Goal: Find specific page/section: Find specific page/section

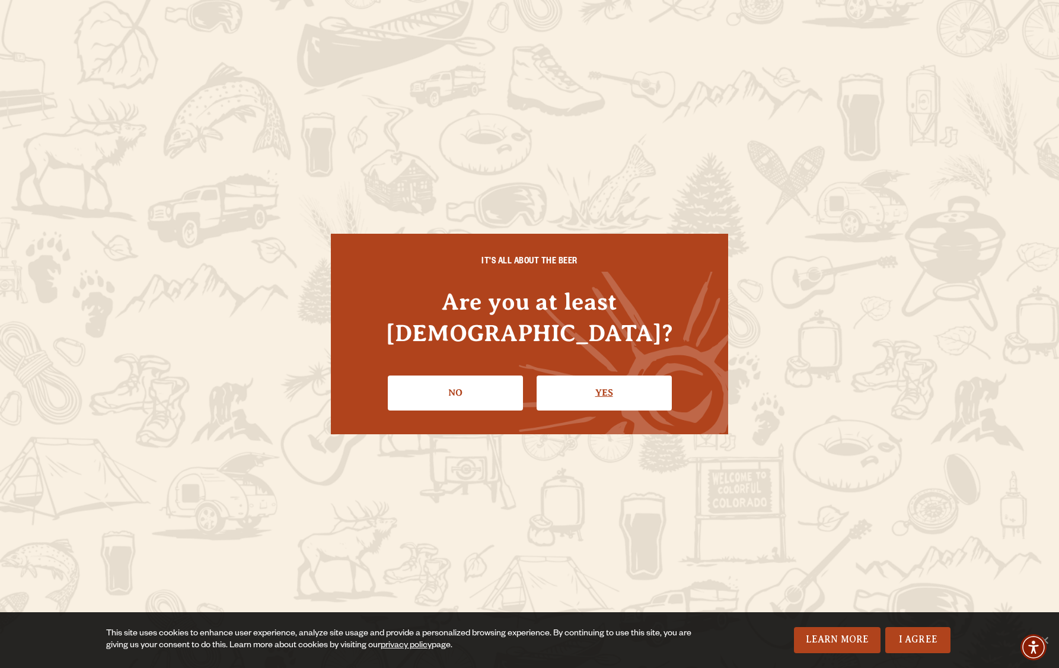
click at [584, 384] on link "Yes" at bounding box center [604, 392] width 135 height 34
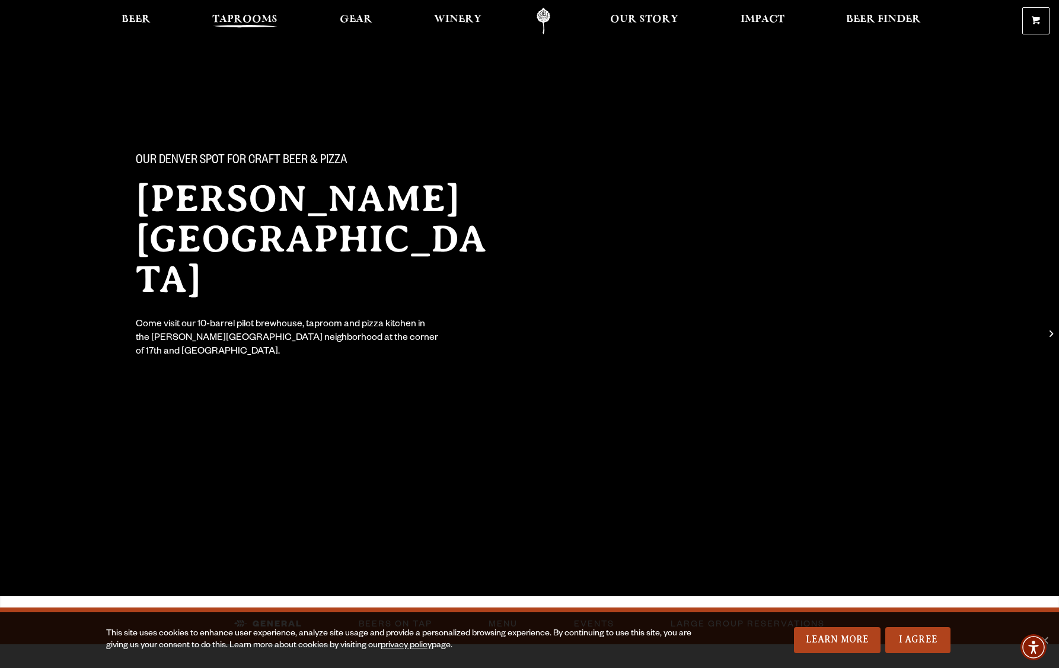
click at [253, 20] on span "Taprooms" at bounding box center [244, 19] width 65 height 9
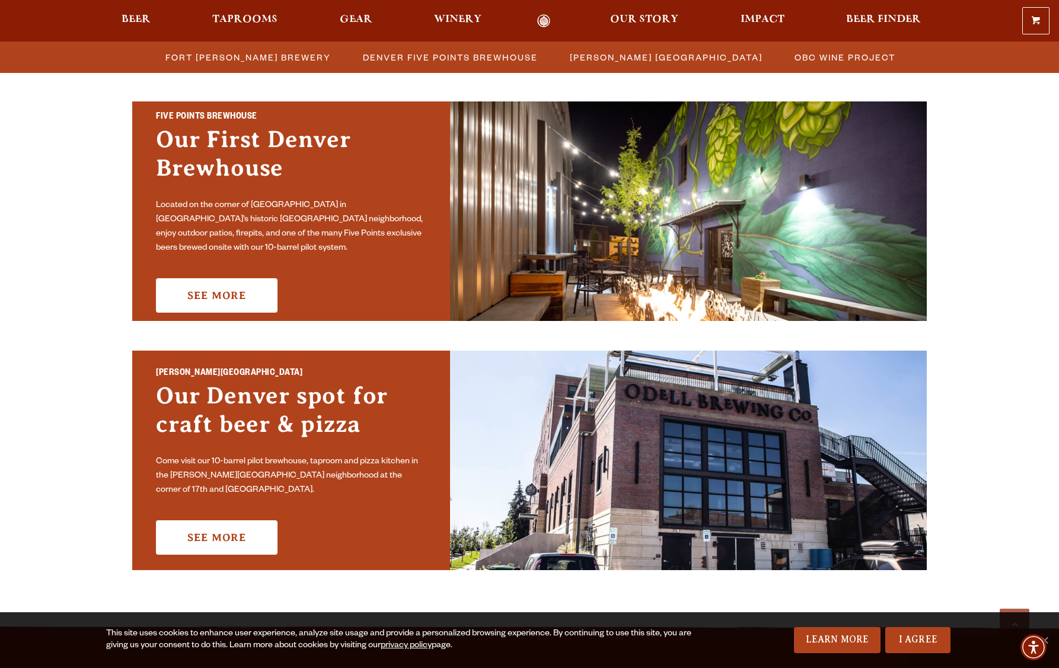
scroll to position [625, 0]
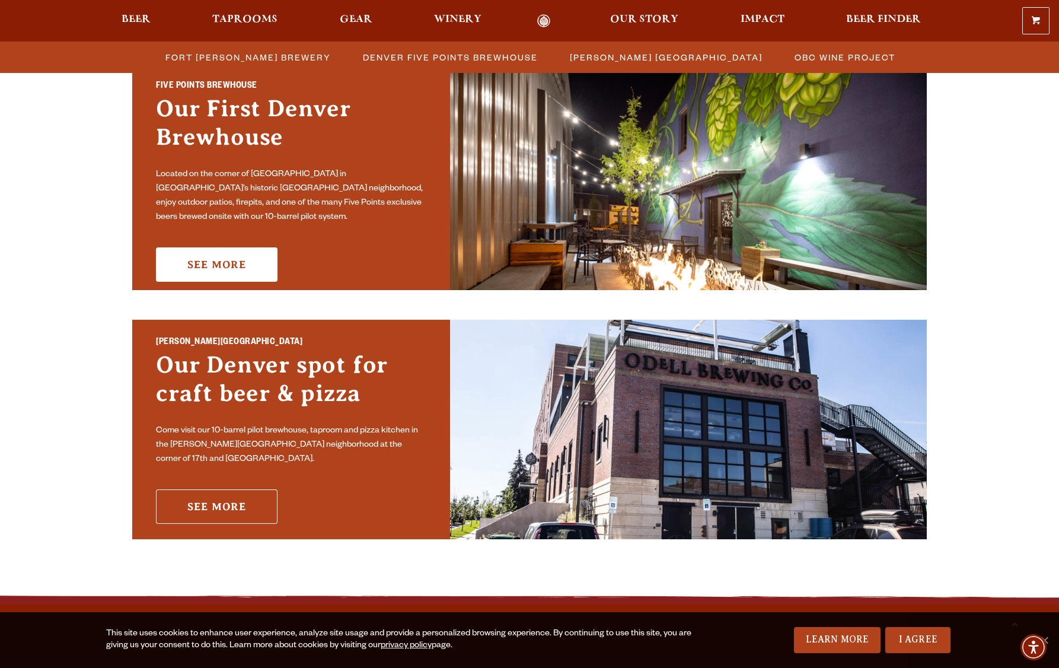
click at [228, 498] on link "See More" at bounding box center [217, 506] width 122 height 34
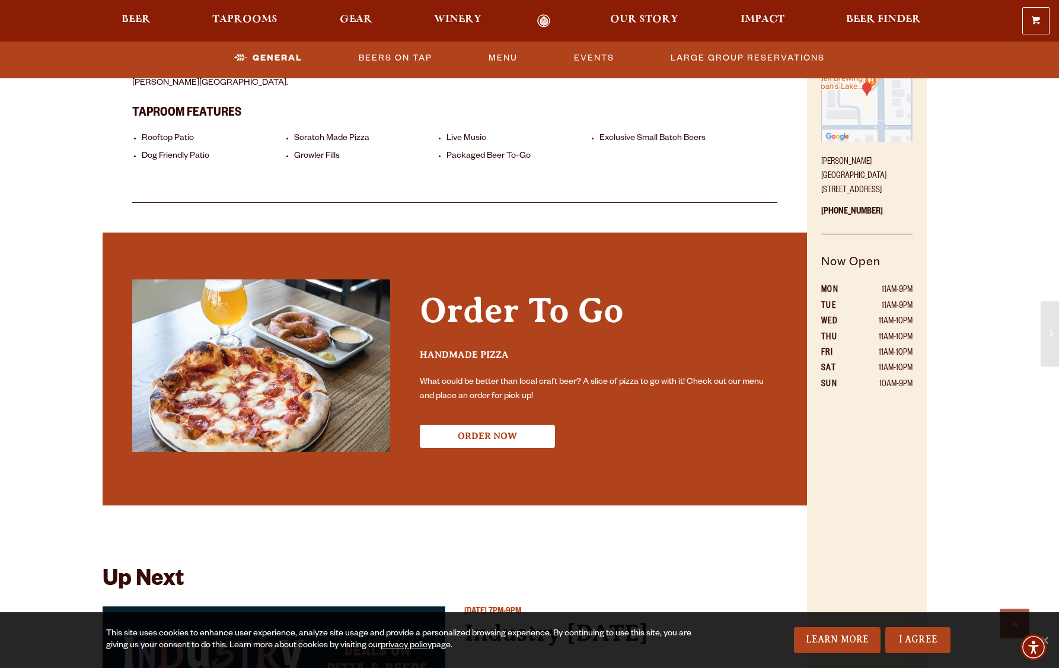
scroll to position [679, 0]
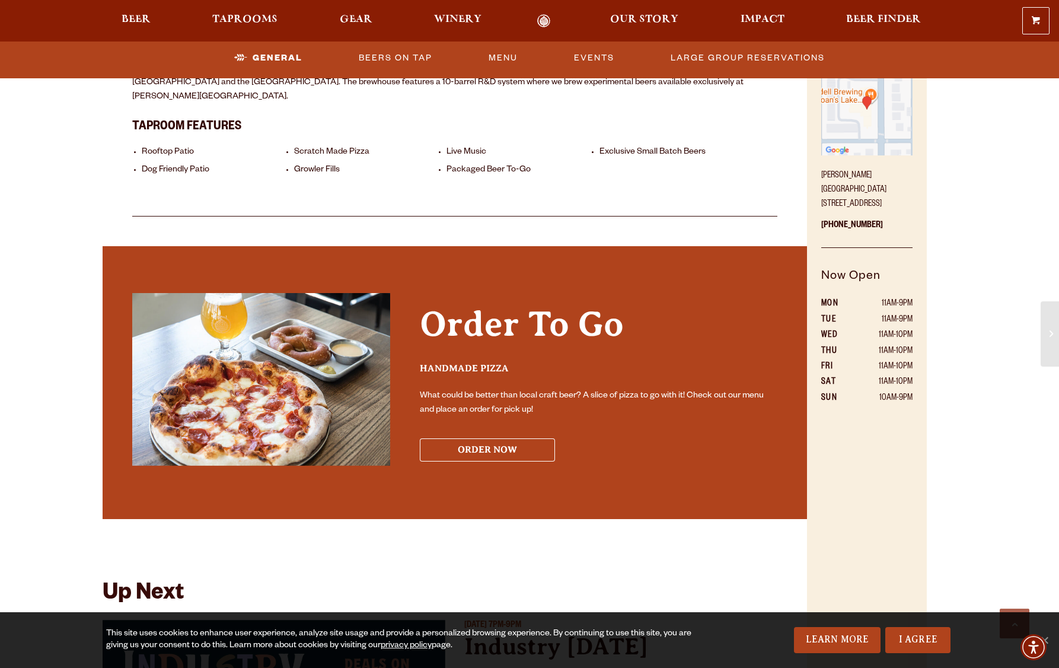
click at [480, 438] on button "ORDER NOW" at bounding box center [487, 449] width 135 height 23
